Goal: Task Accomplishment & Management: Complete application form

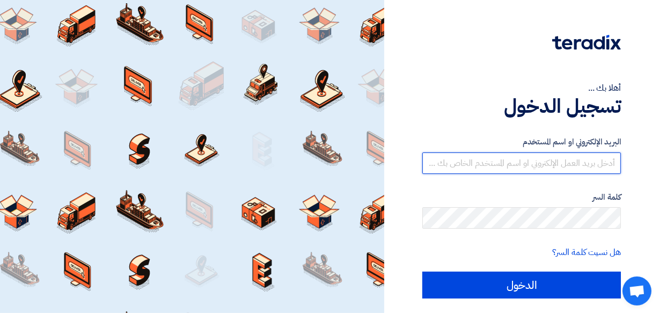
click at [546, 161] on input "text" at bounding box center [521, 162] width 198 height 21
type input "[DOMAIN_NAME][EMAIL_ADDRESS][DOMAIN_NAME]"
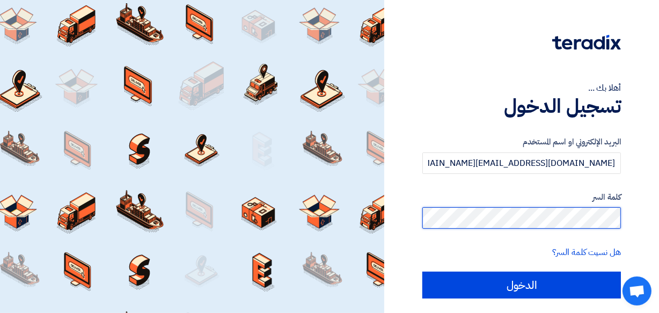
click at [422, 271] on input "الدخول" at bounding box center [521, 284] width 198 height 27
type input "Sign in"
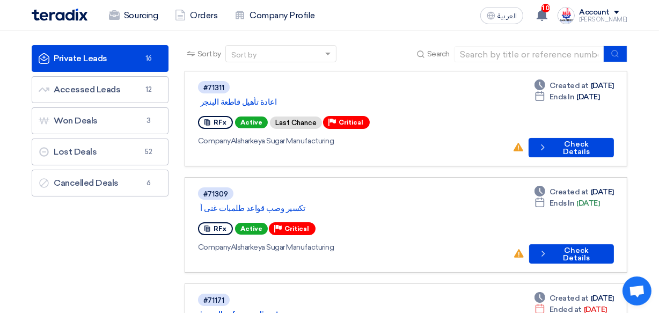
scroll to position [78, 0]
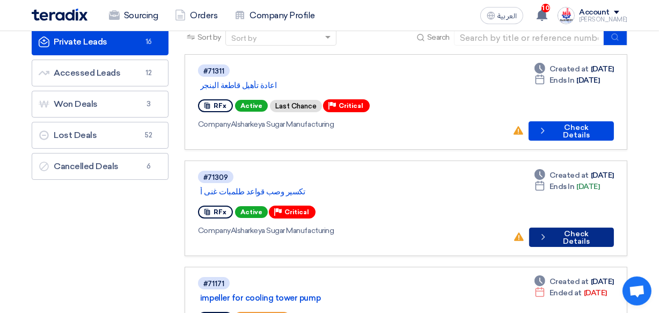
click at [563, 227] on button "Check details Check Details" at bounding box center [571, 236] width 85 height 19
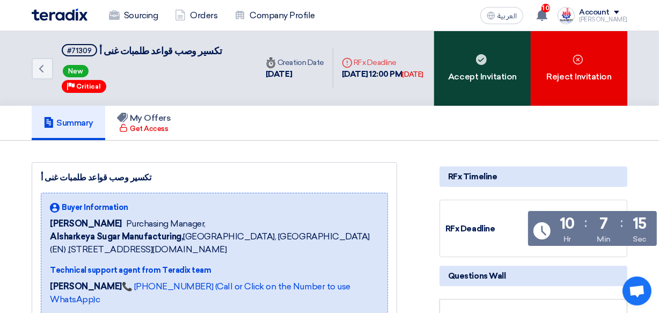
click at [495, 75] on div "Accept Invitation" at bounding box center [482, 68] width 97 height 75
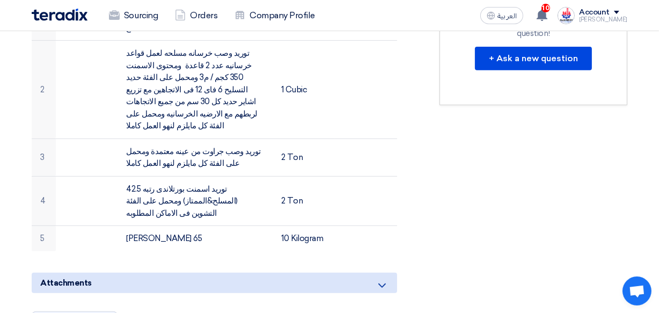
scroll to position [410, 0]
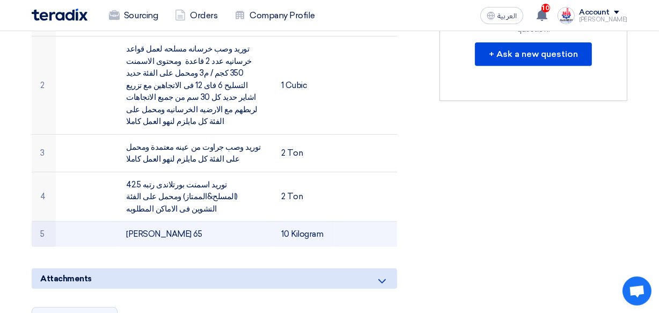
drag, startPoint x: 153, startPoint y: 182, endPoint x: 129, endPoint y: 183, distance: 24.2
click at [129, 222] on td "[PERSON_NAME] 65" at bounding box center [194, 234] width 155 height 25
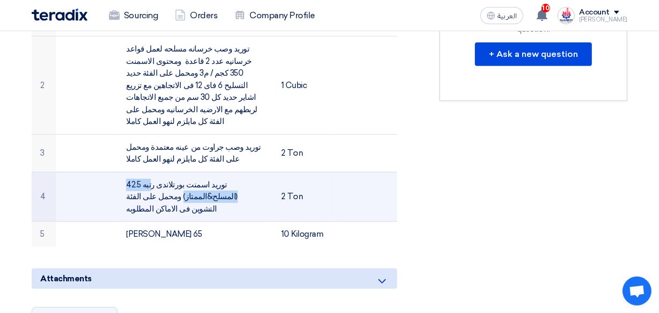
drag, startPoint x: 246, startPoint y: 145, endPoint x: 187, endPoint y: 145, distance: 59.5
click at [187, 172] on td "توريد اسمنت بورتلاندى رتبه 42.5 (المسلح&الممتاز) ومحمل على الفئة التشوين فى الا…" at bounding box center [194, 197] width 155 height 50
copy td "اسمنت بورتلاندى رتبه 42.5"
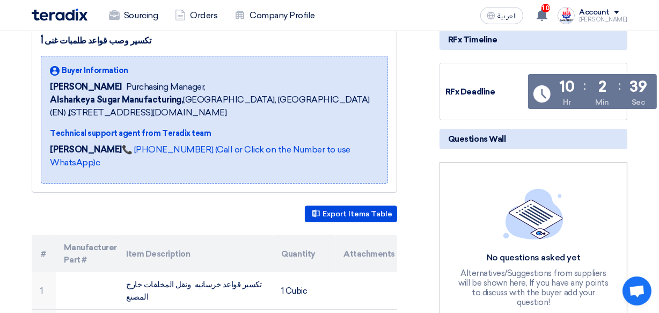
scroll to position [0, 0]
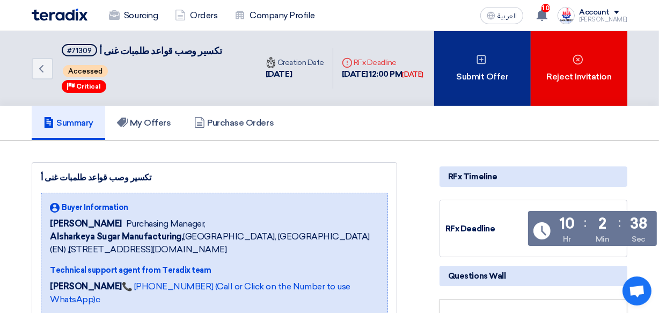
click at [487, 69] on div "Submit Offer" at bounding box center [482, 68] width 97 height 75
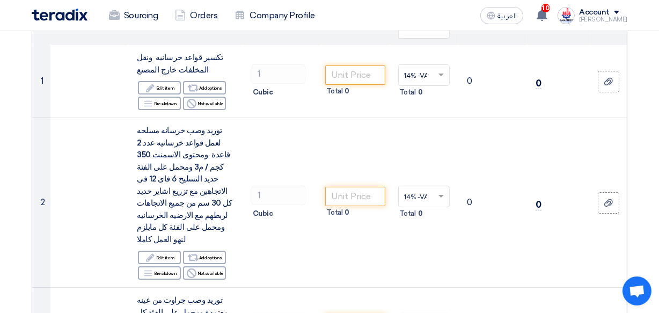
scroll to position [156, 0]
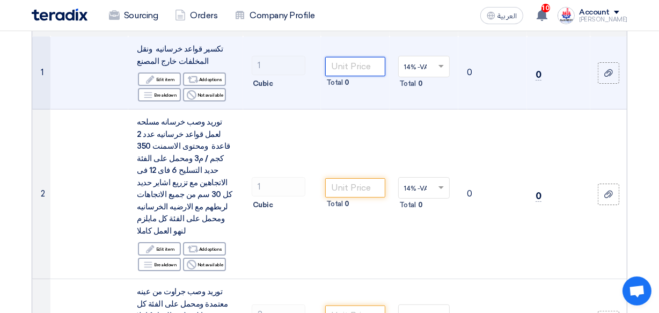
click at [343, 65] on input "number" at bounding box center [355, 66] width 60 height 19
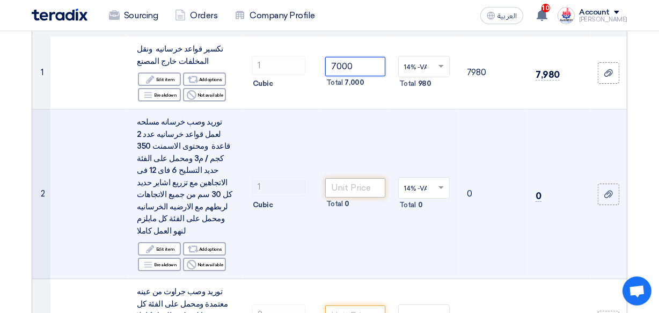
type input "7000"
click at [354, 179] on input "number" at bounding box center [355, 187] width 60 height 19
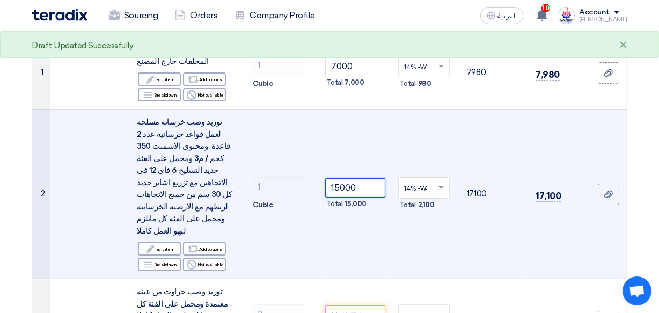
type input "15000"
click at [320, 222] on td "1 Cubic" at bounding box center [282, 194] width 78 height 170
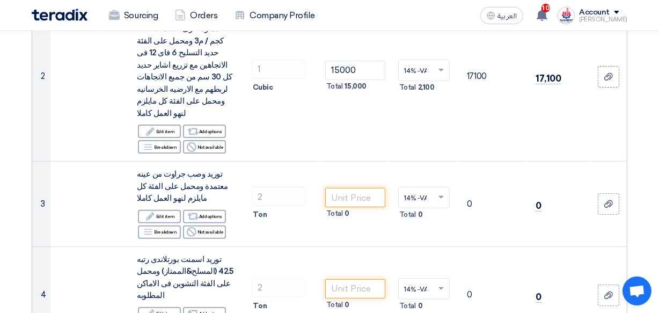
scroll to position [292, 0]
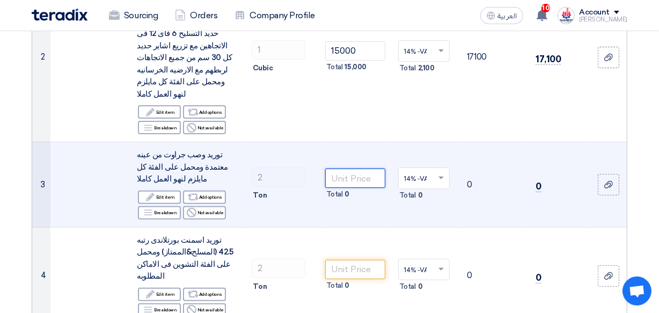
click at [350, 168] on input "number" at bounding box center [355, 177] width 60 height 19
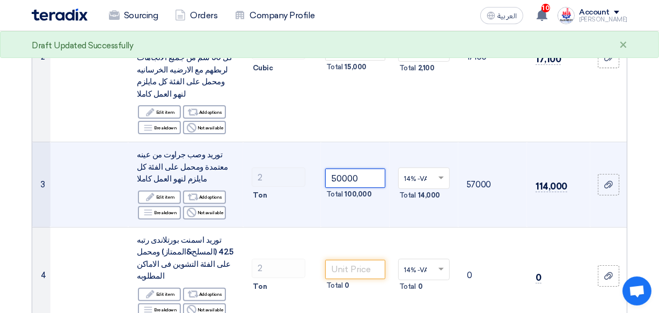
type input "50000"
click at [305, 188] on td "2 Ton" at bounding box center [282, 184] width 78 height 85
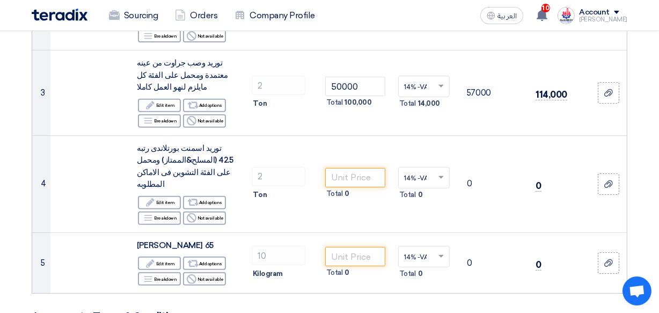
scroll to position [390, 0]
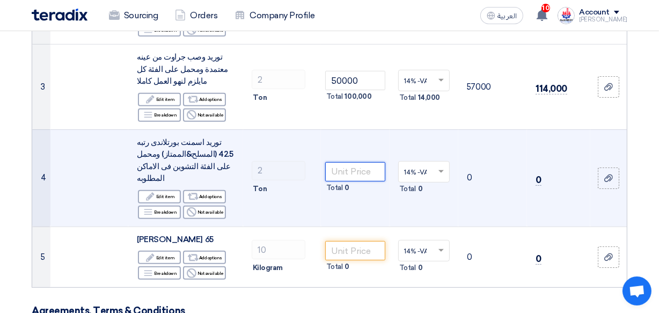
click at [346, 162] on input "number" at bounding box center [355, 171] width 60 height 19
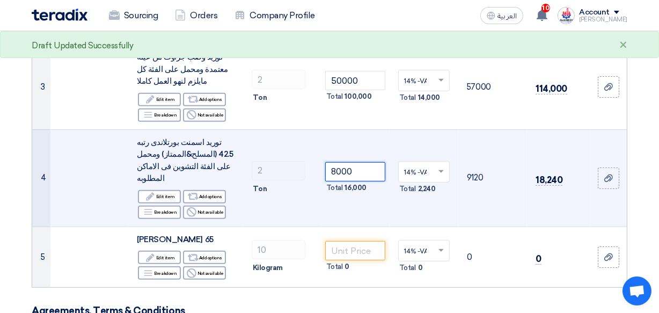
click at [341, 162] on input "8000" at bounding box center [355, 171] width 60 height 19
type input "8500"
click at [322, 185] on td "8500 Total 17,000" at bounding box center [355, 177] width 69 height 97
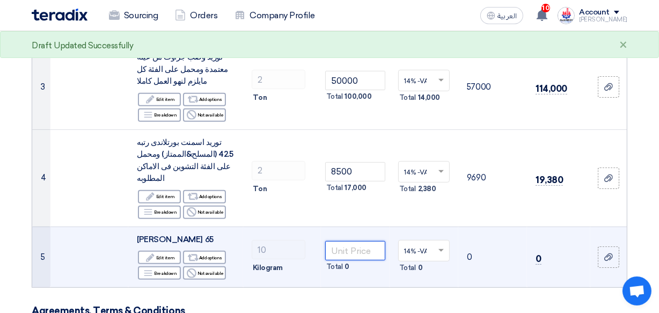
click at [338, 241] on input "number" at bounding box center [355, 250] width 60 height 19
type input "1"
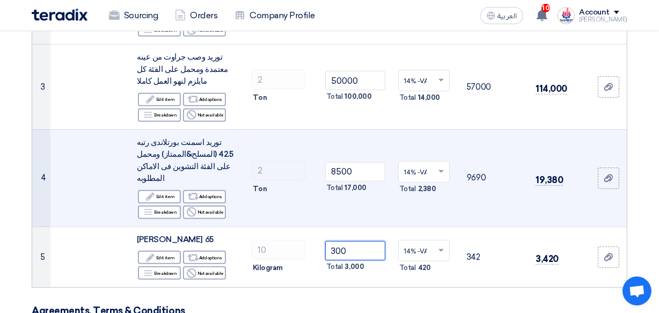
type input "300"
click at [300, 181] on td "2 Ton" at bounding box center [282, 177] width 78 height 97
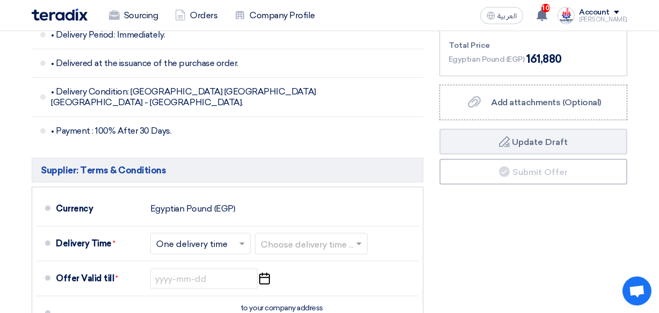
scroll to position [878, 0]
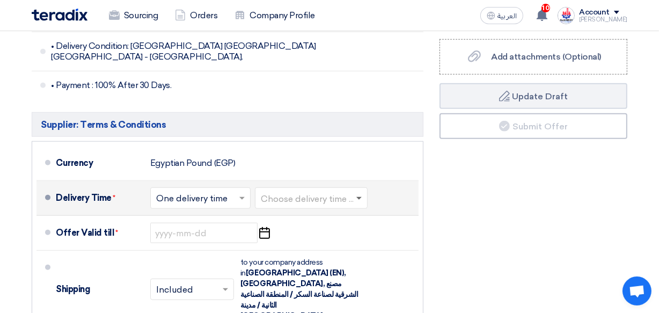
click at [362, 197] on span at bounding box center [358, 199] width 5 height 4
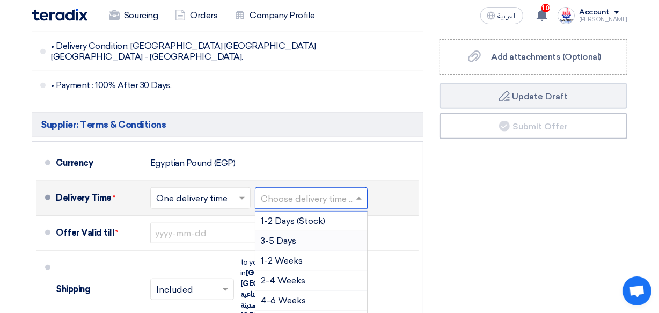
click at [302, 231] on div "3-5 Days" at bounding box center [311, 241] width 112 height 20
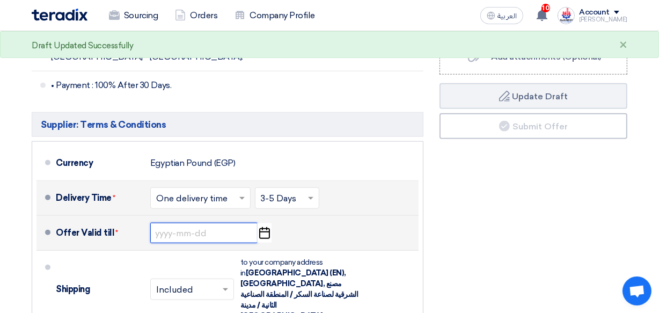
click at [188, 223] on input at bounding box center [203, 233] width 107 height 20
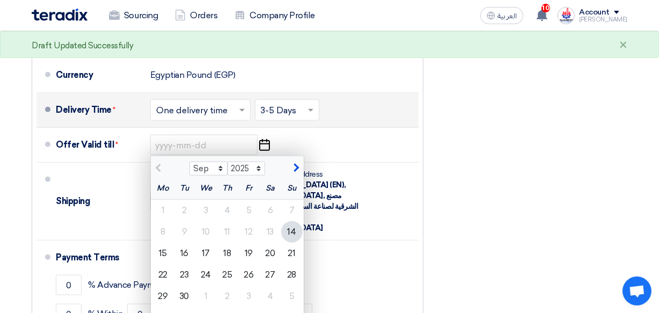
scroll to position [975, 0]
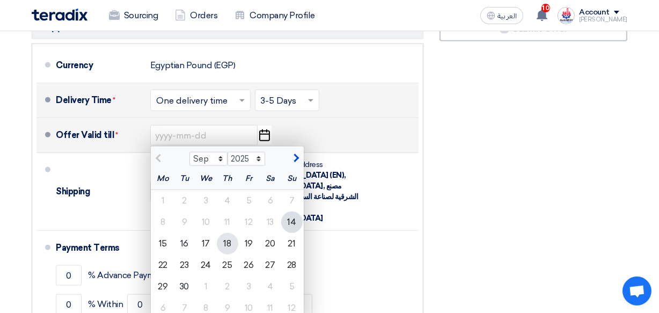
click at [229, 233] on div "18" at bounding box center [227, 243] width 21 height 21
type input "[DATE]"
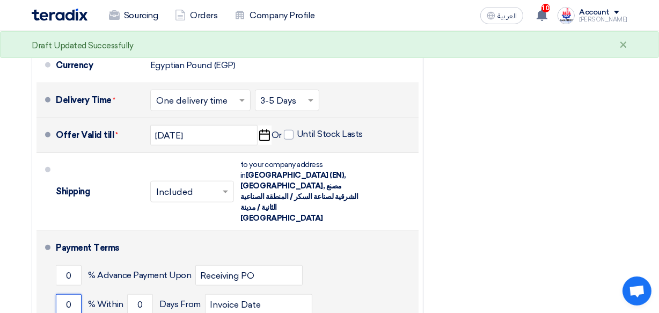
click at [71, 294] on input "0" at bounding box center [69, 304] width 26 height 20
type input "100"
click at [142, 294] on input "0" at bounding box center [140, 304] width 26 height 20
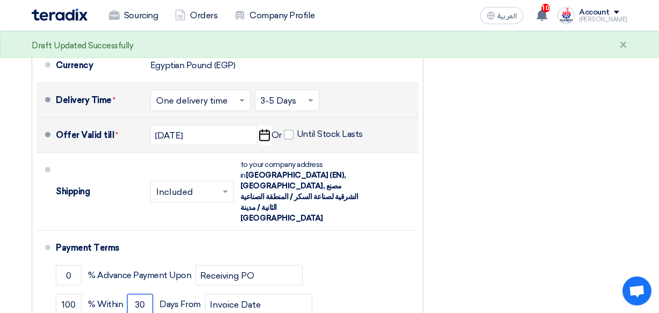
type input "30"
click at [459, 247] on div "Financial Offer Summary Subtotal Egyptian Pound (EGP) 142,000 Shipping Fees" at bounding box center [533, 66] width 204 height 637
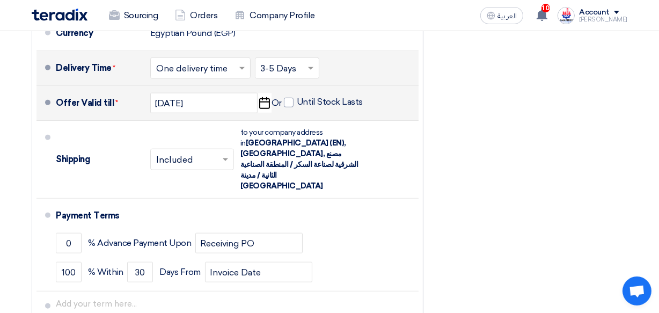
scroll to position [1014, 0]
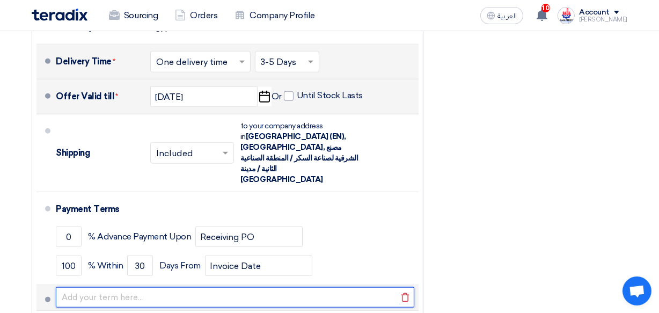
click at [86, 287] on input "text" at bounding box center [235, 297] width 358 height 20
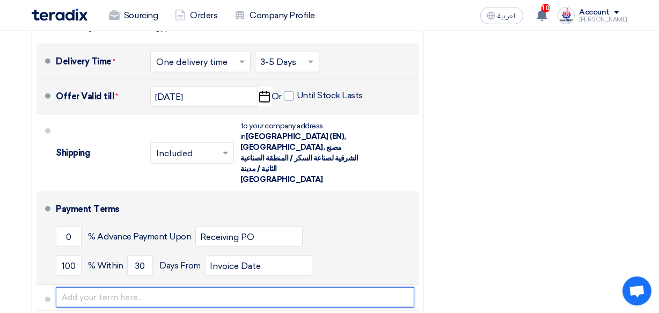
type input "The Price offer is a one piece not accept to reduce qty. or dividing the items"
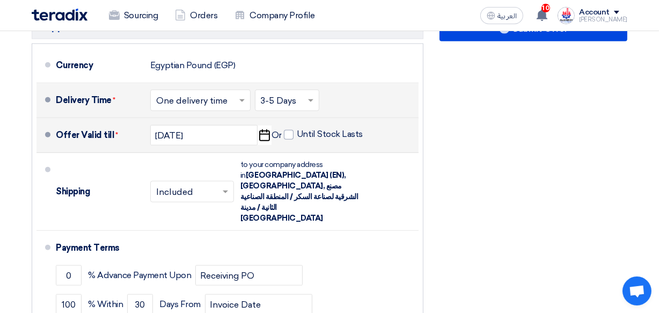
scroll to position [955, 0]
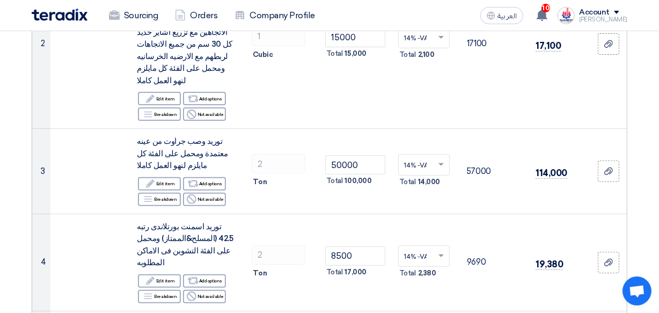
scroll to position [32, 0]
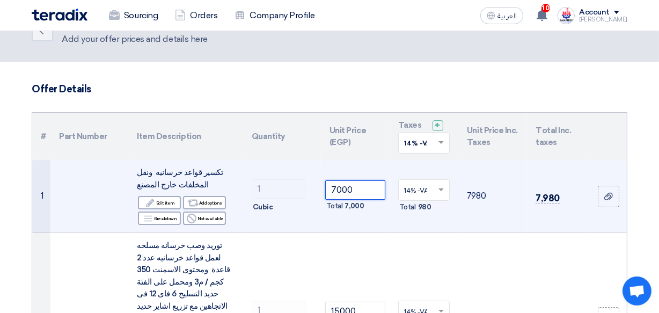
click at [336, 187] on input "7000" at bounding box center [355, 189] width 60 height 19
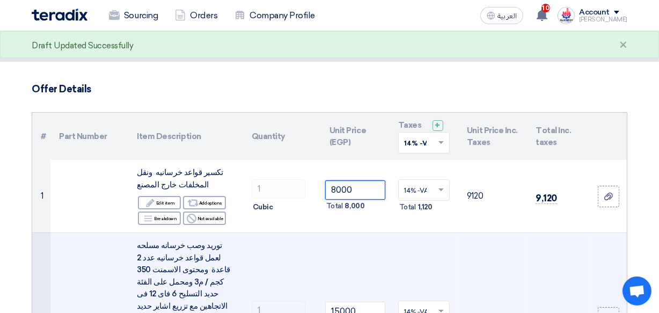
type input "8000"
click at [352, 235] on td "15000 Total 15,000" at bounding box center [355, 318] width 69 height 170
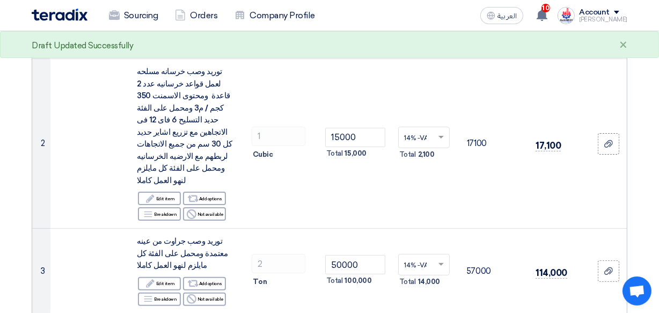
scroll to position [208, 0]
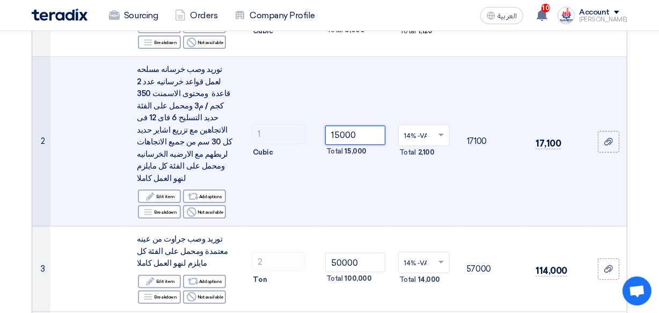
click at [337, 126] on input "15000" at bounding box center [355, 135] width 60 height 19
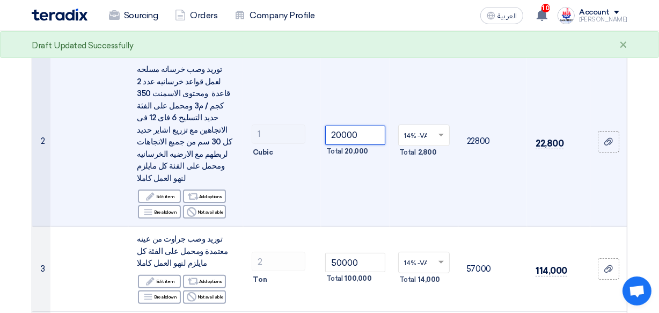
type input "20000"
click at [355, 170] on td "20000 Total 20,000" at bounding box center [355, 142] width 69 height 170
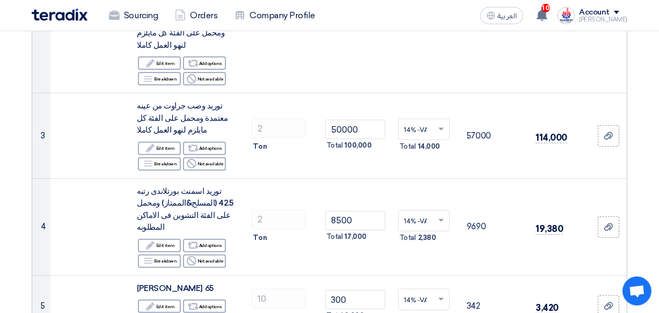
scroll to position [344, 0]
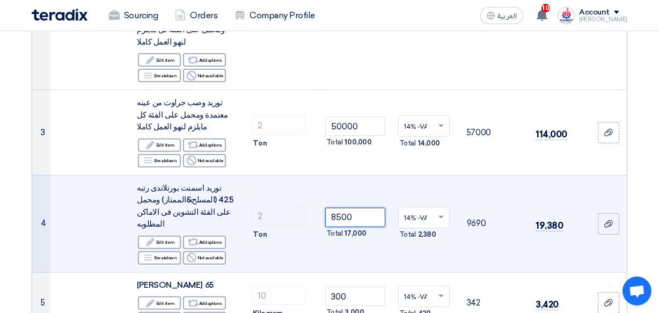
click at [345, 208] on input "8500" at bounding box center [355, 217] width 60 height 19
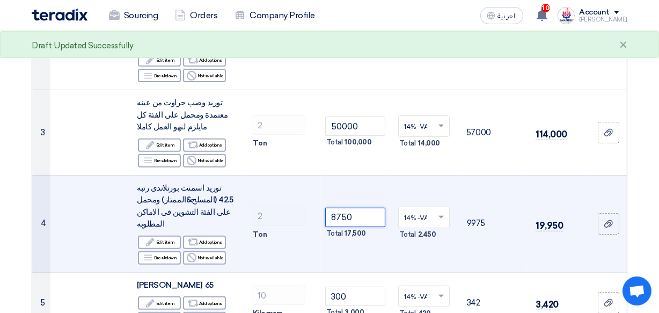
type input "8750"
click at [332, 232] on td "8750 Total 17,500" at bounding box center [355, 223] width 69 height 97
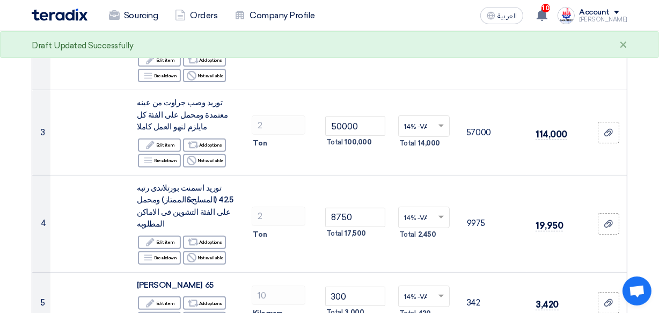
scroll to position [364, 0]
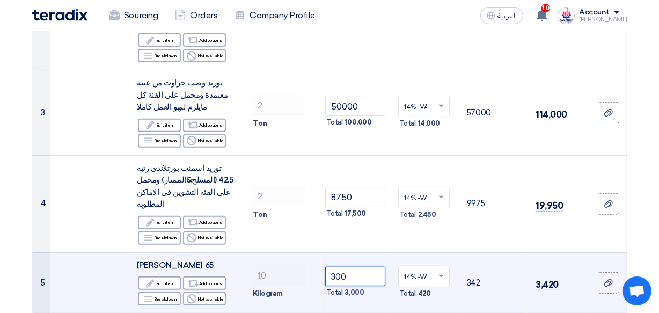
click at [347, 267] on input "300" at bounding box center [355, 276] width 60 height 19
type input "3"
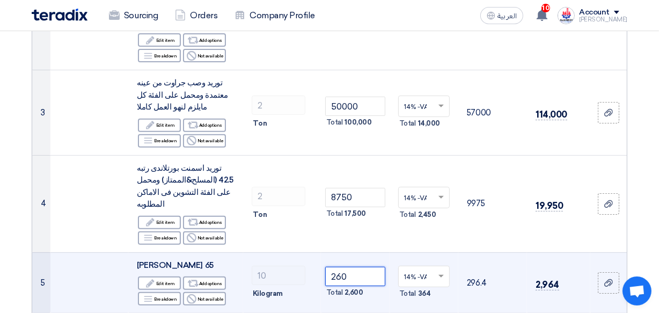
click at [348, 267] on input "260" at bounding box center [355, 276] width 60 height 19
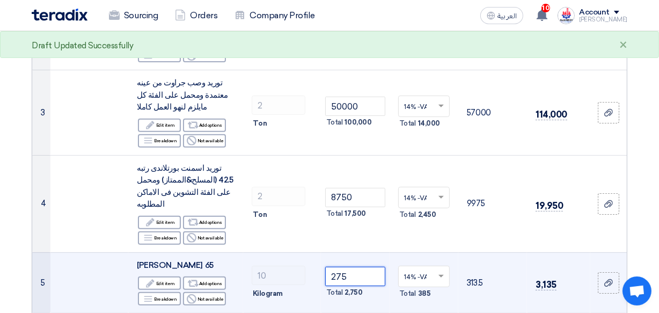
type input "275"
click at [336, 269] on td "275 Total 2,750" at bounding box center [355, 282] width 69 height 61
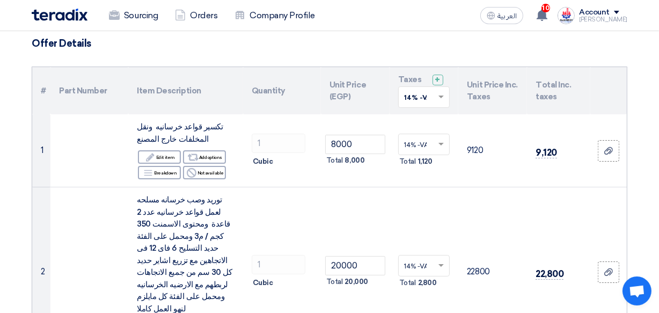
scroll to position [58, 0]
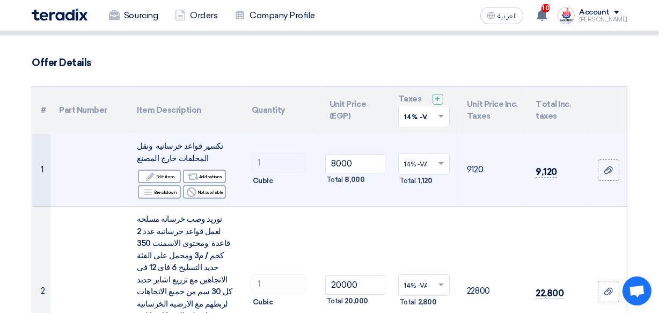
click at [376, 205] on td "8000 Total 8,000" at bounding box center [355, 170] width 69 height 73
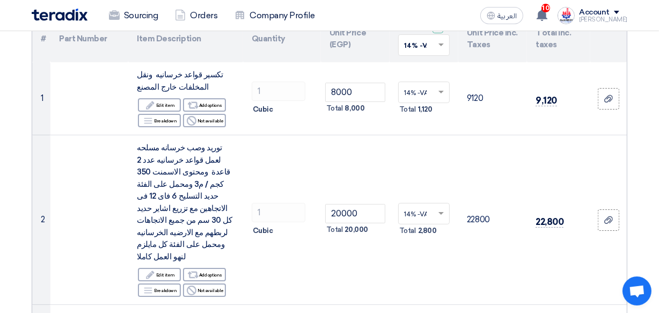
scroll to position [136, 0]
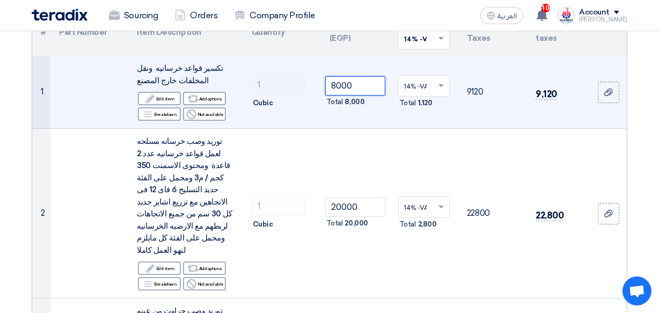
click at [340, 83] on input "8000" at bounding box center [355, 85] width 60 height 19
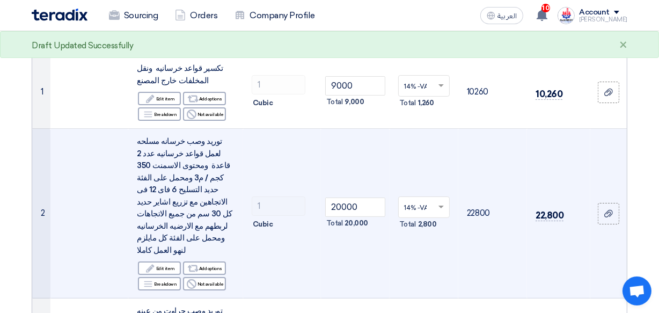
click at [351, 131] on td "20000 Total 20,000" at bounding box center [355, 214] width 69 height 170
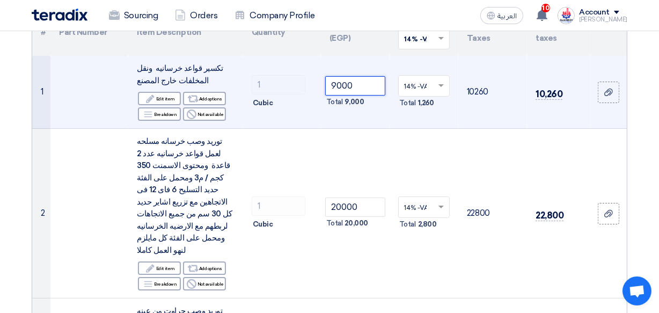
click at [335, 83] on input "9000" at bounding box center [355, 85] width 60 height 19
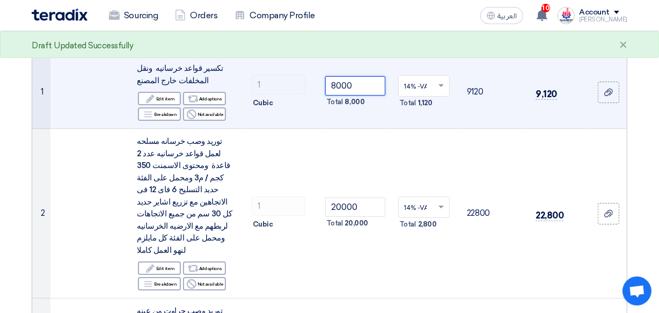
click at [341, 83] on input "8000" at bounding box center [355, 85] width 60 height 19
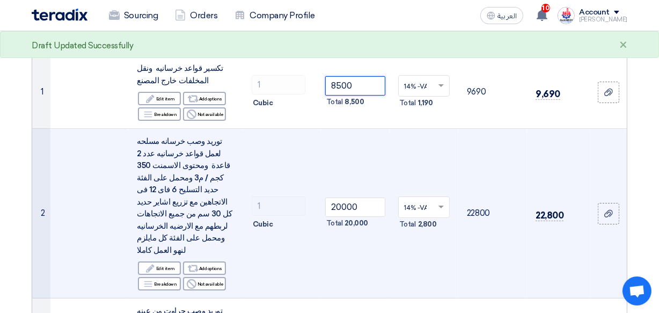
type input "8500"
click at [341, 136] on td "20000 Total 20,000" at bounding box center [355, 214] width 69 height 170
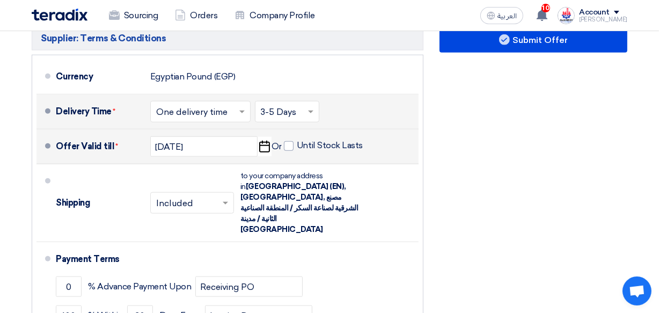
scroll to position [967, 0]
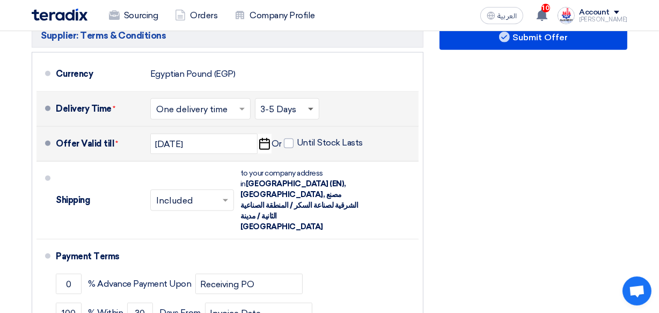
click at [311, 108] on span at bounding box center [310, 110] width 5 height 4
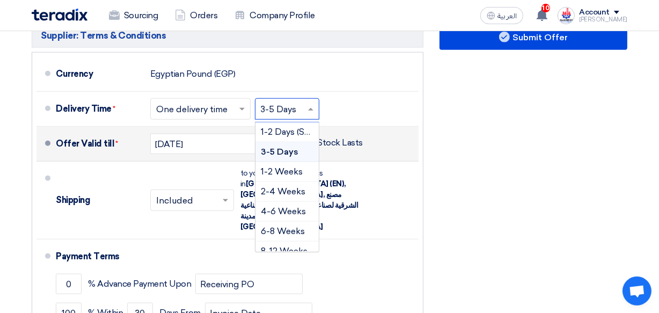
click at [463, 198] on div "Financial Offer Summary Subtotal Egyptian Pound (EGP) 148,750 Shipping Fees" at bounding box center [533, 75] width 204 height 637
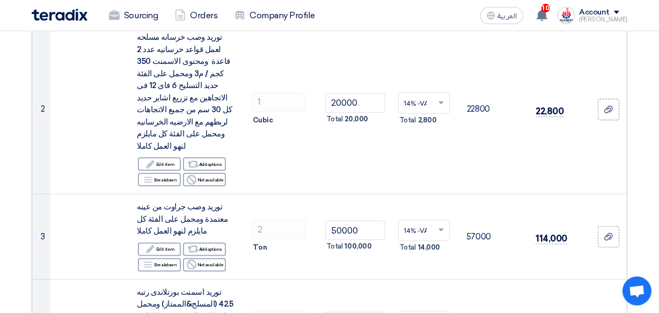
scroll to position [246, 0]
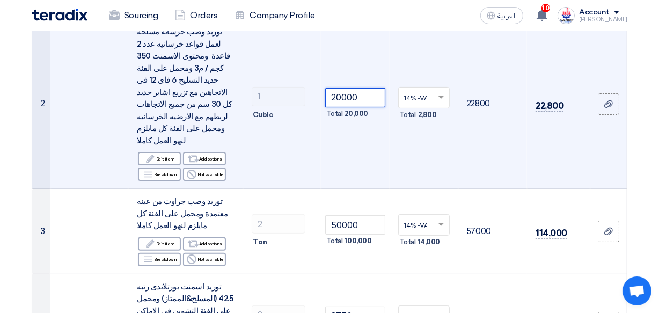
click at [338, 88] on input "20000" at bounding box center [355, 97] width 60 height 19
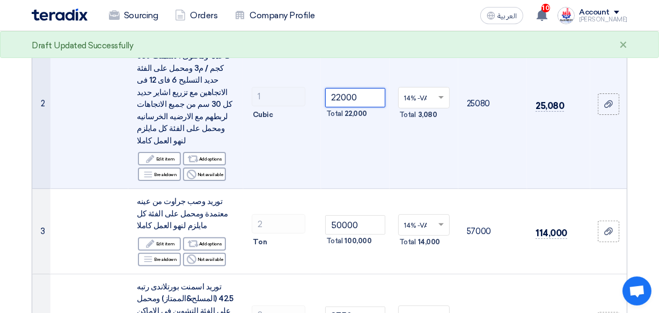
type input "22000"
click at [365, 114] on td "22000 Total 22,000" at bounding box center [355, 104] width 69 height 170
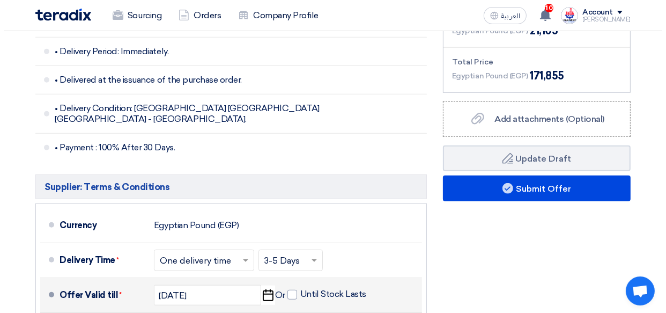
scroll to position [818, 0]
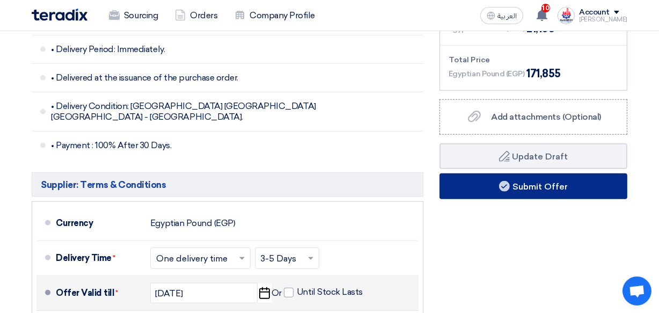
click at [534, 173] on button "Submit Offer" at bounding box center [533, 186] width 188 height 26
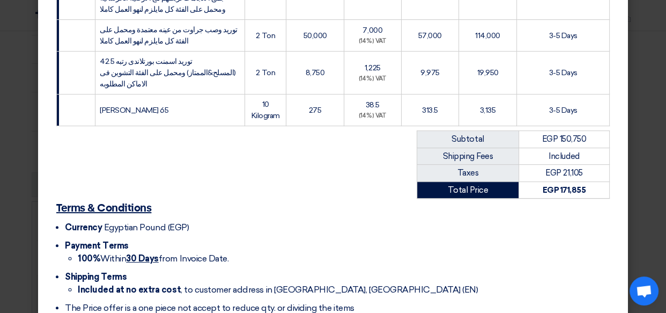
scroll to position [374, 0]
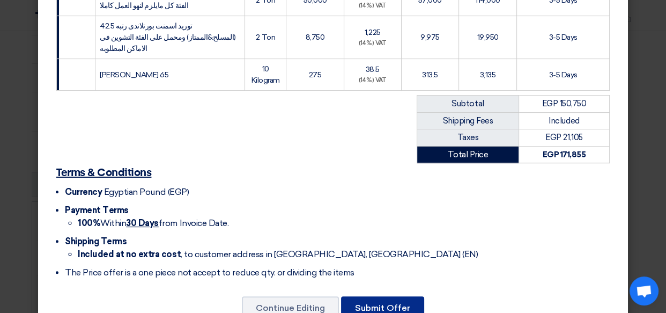
click at [391, 296] on button "Submit Offer" at bounding box center [382, 308] width 83 height 24
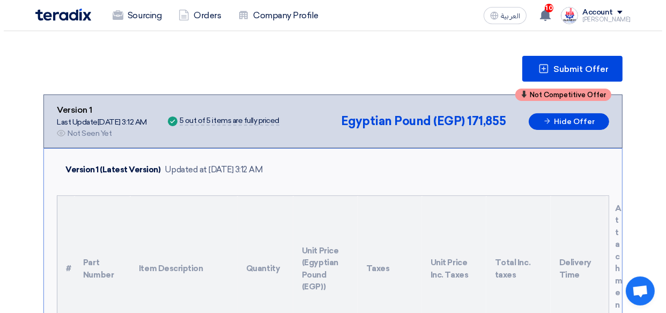
scroll to position [119, 0]
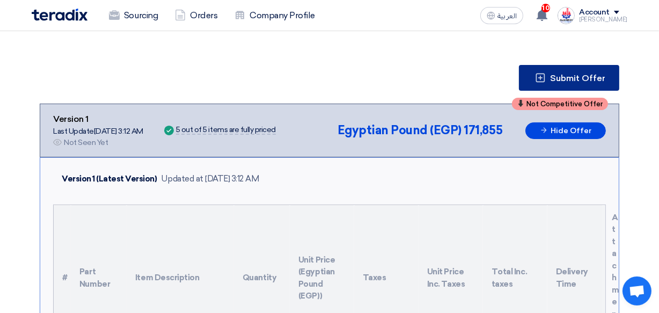
click at [587, 79] on span "Submit Offer" at bounding box center [577, 78] width 55 height 9
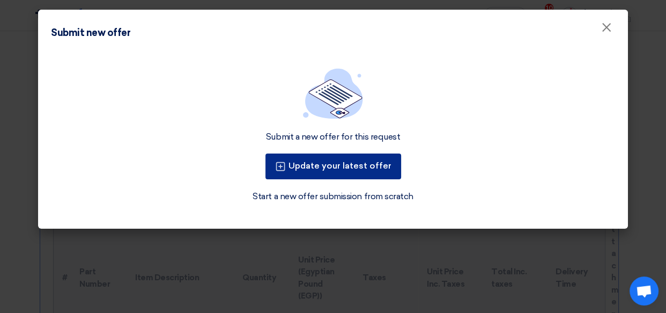
click at [381, 170] on button "Update your latest offer" at bounding box center [334, 166] width 136 height 26
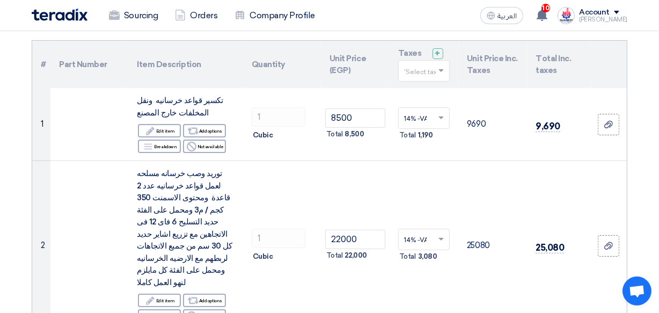
scroll to position [123, 0]
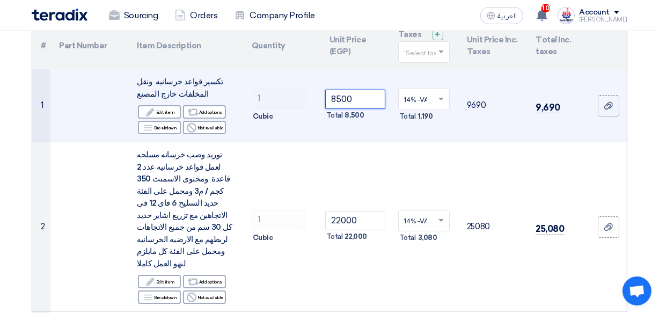
click at [337, 98] on input "8500" at bounding box center [355, 99] width 60 height 19
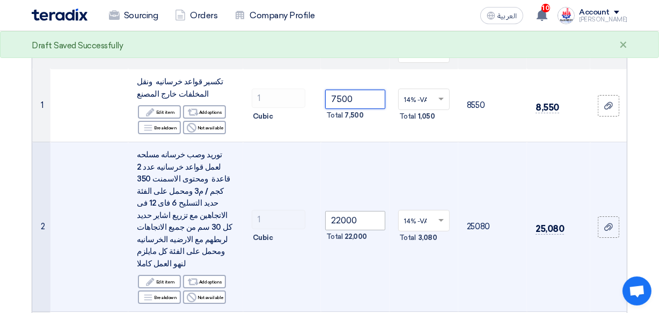
type input "7500"
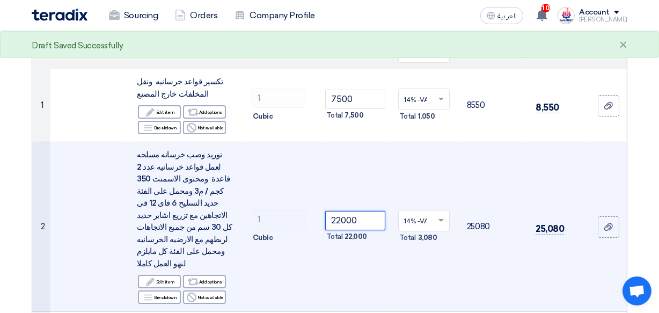
click at [337, 211] on input "22000" at bounding box center [355, 220] width 60 height 19
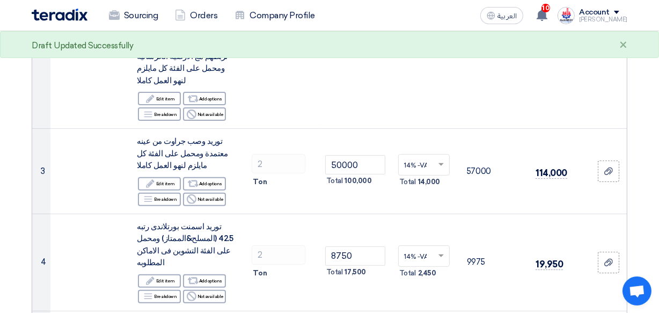
scroll to position [308, 0]
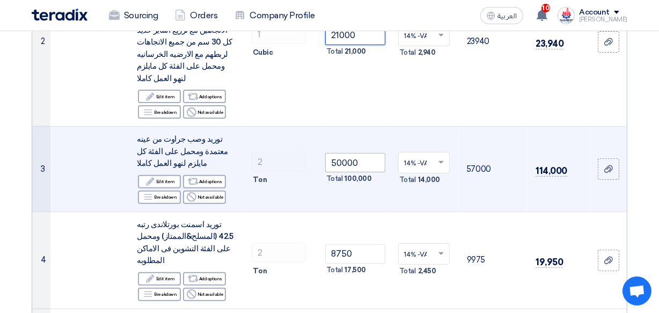
type input "21000"
drag, startPoint x: 340, startPoint y: 137, endPoint x: 333, endPoint y: 137, distance: 7.5
click at [333, 153] on input "50000" at bounding box center [355, 162] width 60 height 19
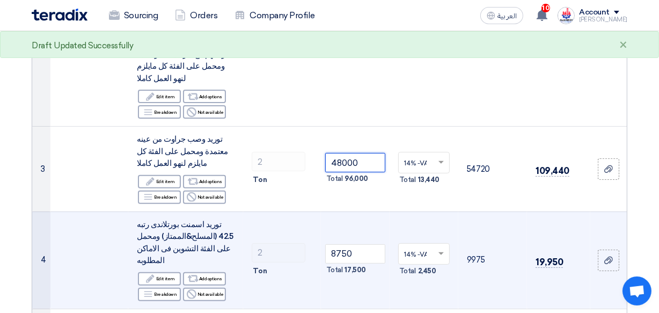
type input "48000"
click at [327, 211] on td "8750 Total 17,500" at bounding box center [355, 259] width 69 height 97
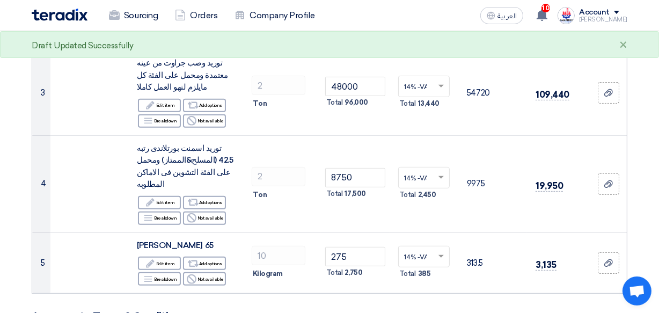
scroll to position [386, 0]
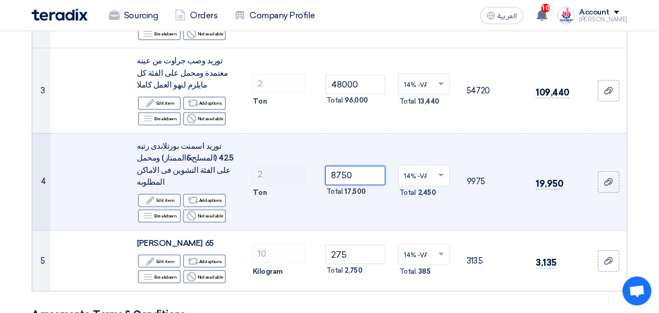
drag, startPoint x: 345, startPoint y: 144, endPoint x: 337, endPoint y: 145, distance: 8.1
click at [337, 166] on input "8750" at bounding box center [355, 175] width 60 height 19
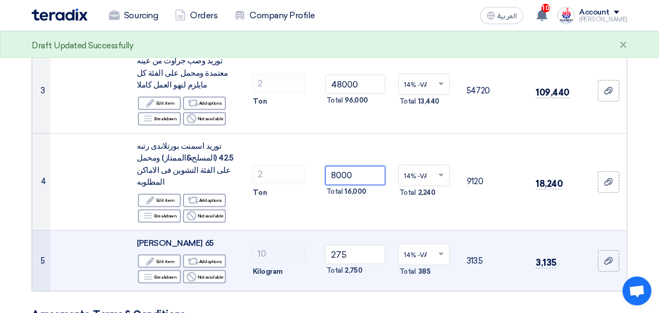
type input "8000"
click at [322, 230] on td "275 Total 2,750" at bounding box center [355, 260] width 69 height 61
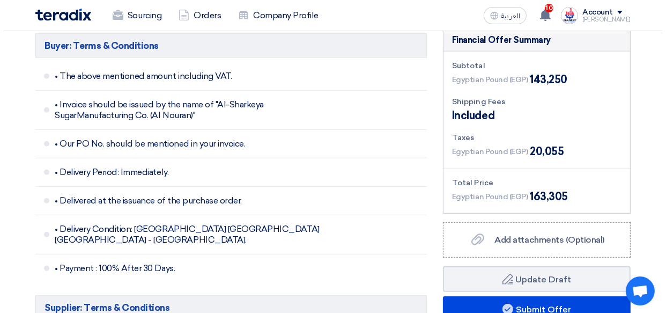
scroll to position [697, 0]
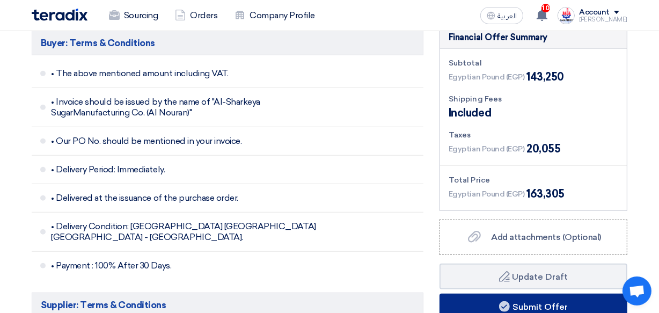
click at [553, 293] on button "Submit Offer" at bounding box center [533, 306] width 188 height 26
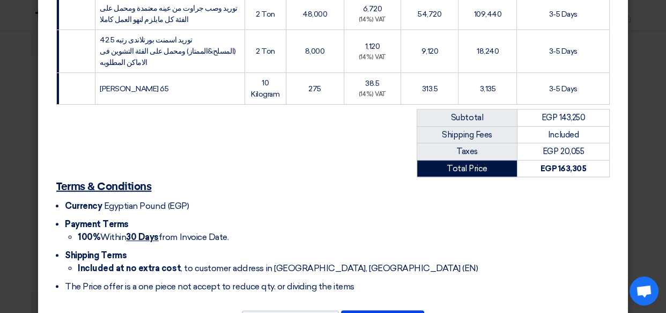
scroll to position [374, 0]
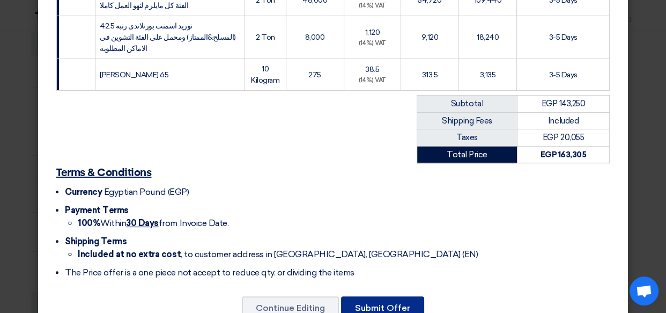
click at [404, 296] on button "Submit Offer" at bounding box center [382, 308] width 83 height 24
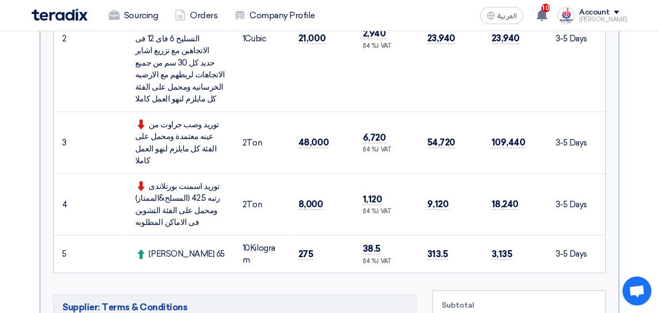
scroll to position [545, 0]
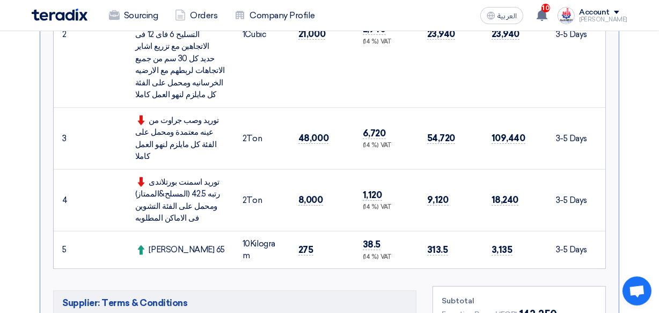
drag, startPoint x: 665, startPoint y: 133, endPoint x: 644, endPoint y: 61, distance: 75.2
click at [644, 61] on section "Submit Offer Not Competitive Offer Version 2 Last Update [DATE] 3:14 AM Offer i…" at bounding box center [329, 125] width 659 height 1059
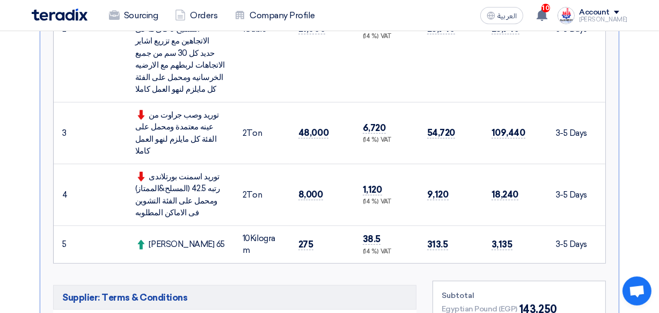
scroll to position [560, 0]
